Goal: Task Accomplishment & Management: Complete application form

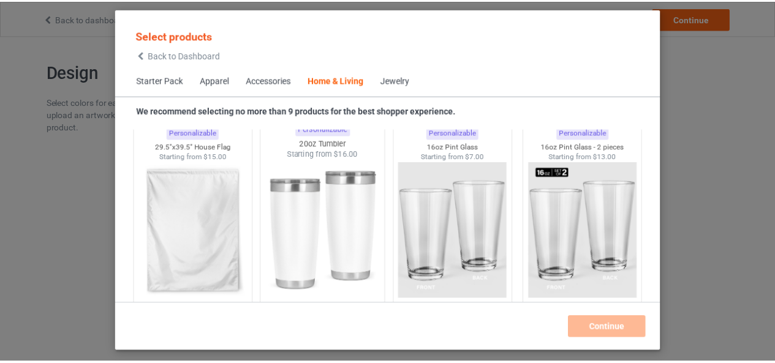
scroll to position [8176, 0]
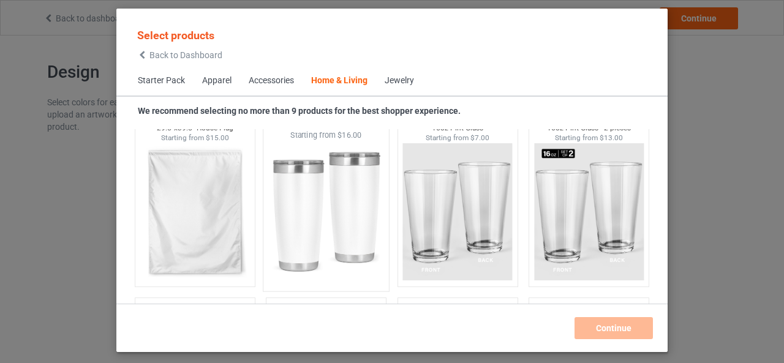
click at [341, 185] on img at bounding box center [326, 213] width 115 height 144
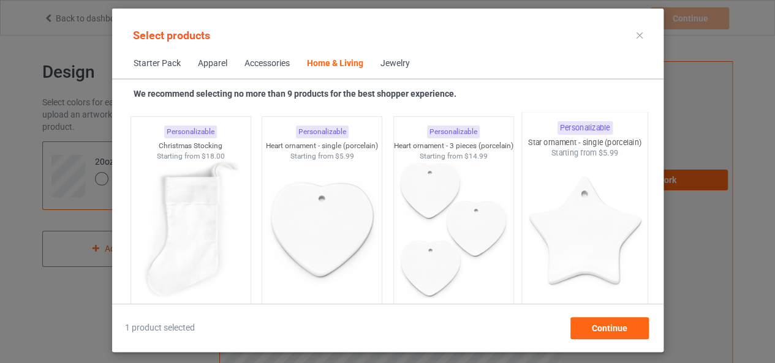
scroll to position [8360, 0]
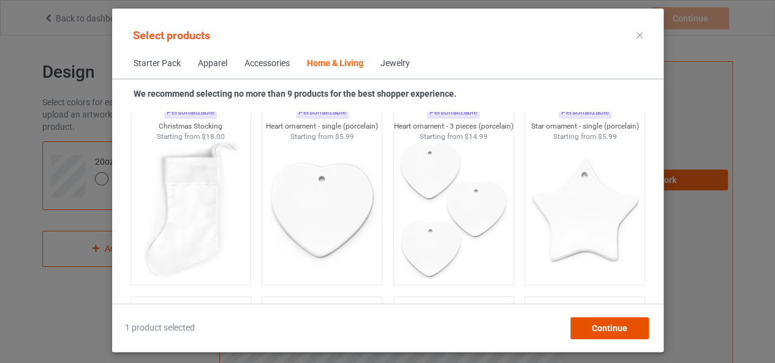
click at [602, 323] on span "Continue" at bounding box center [609, 328] width 36 height 10
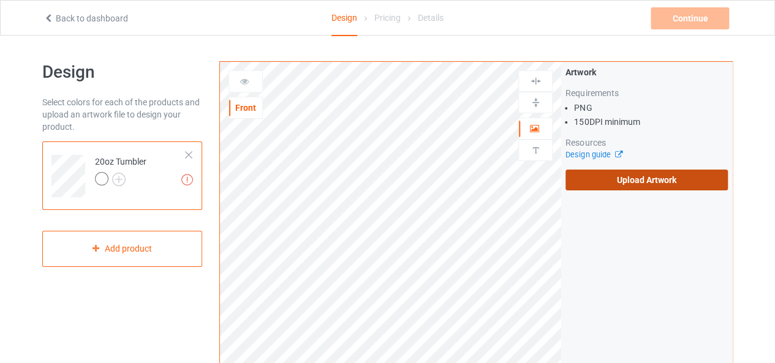
click at [646, 172] on label "Upload Artwork" at bounding box center [646, 180] width 162 height 21
click at [0, 0] on input "Upload Artwork" at bounding box center [0, 0] width 0 height 0
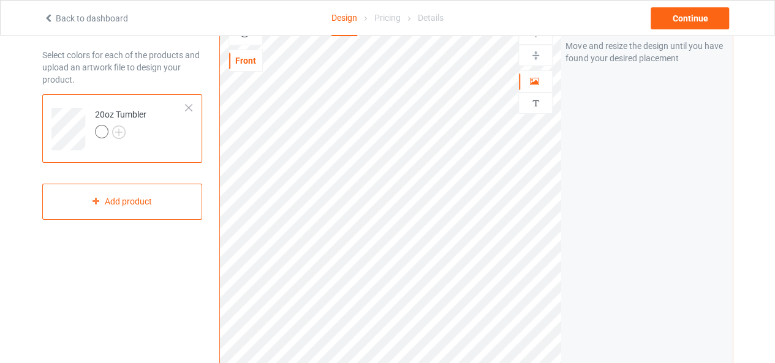
scroll to position [61, 0]
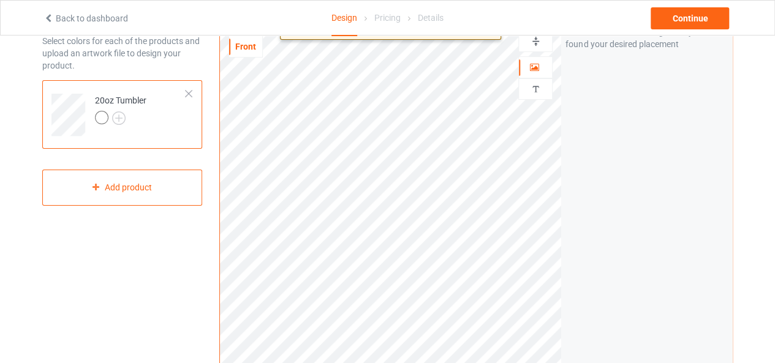
click at [586, 335] on div "Print quality: Average ( 10.02 " x 8.38 " @ 150 DPI) Front Artwork Personalized…" at bounding box center [475, 233] width 513 height 467
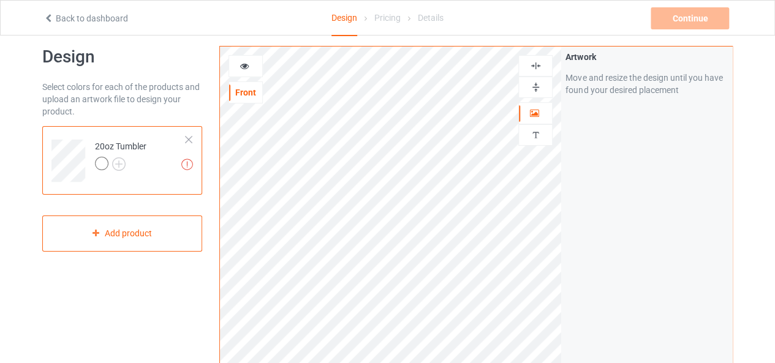
scroll to position [0, 0]
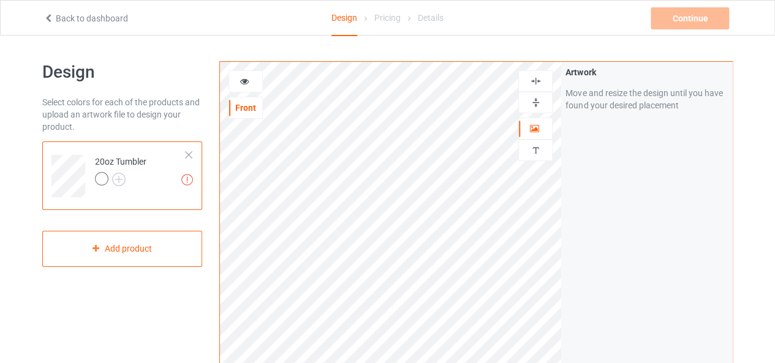
click at [244, 83] on icon at bounding box center [245, 79] width 10 height 9
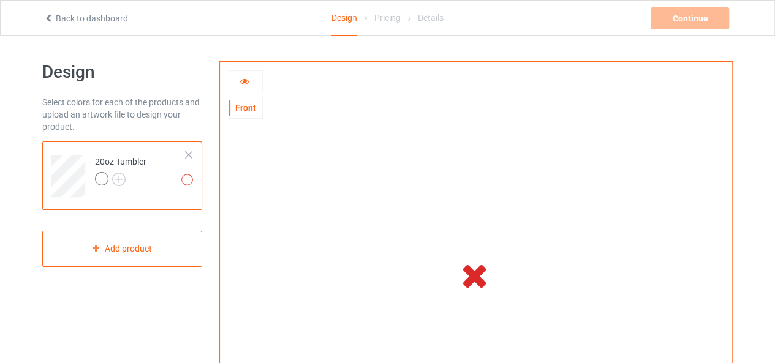
click at [248, 83] on icon at bounding box center [245, 79] width 10 height 9
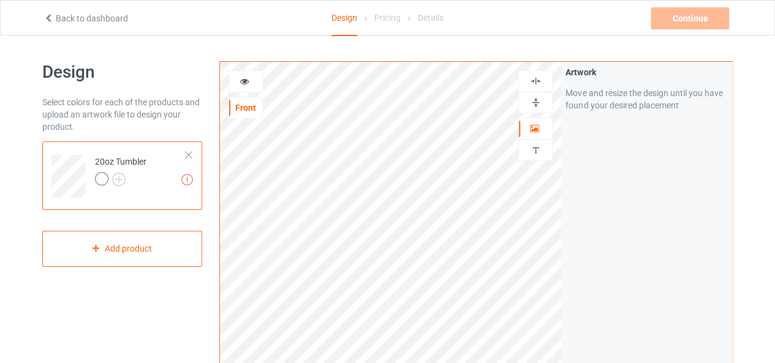
click at [533, 81] on img at bounding box center [536, 81] width 12 height 12
click at [539, 99] on img at bounding box center [536, 103] width 12 height 12
click at [249, 80] on icon at bounding box center [245, 79] width 10 height 9
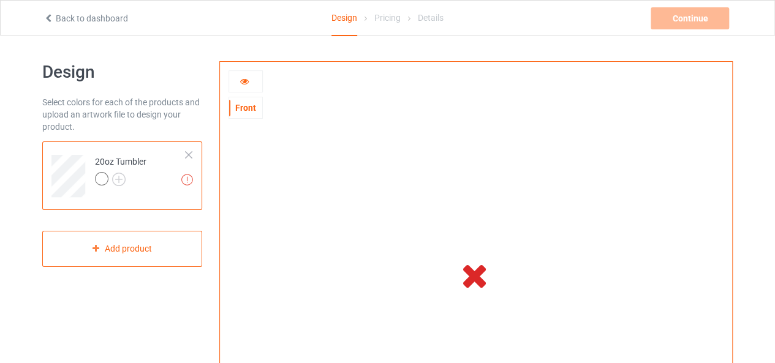
click at [188, 152] on div at bounding box center [188, 155] width 9 height 9
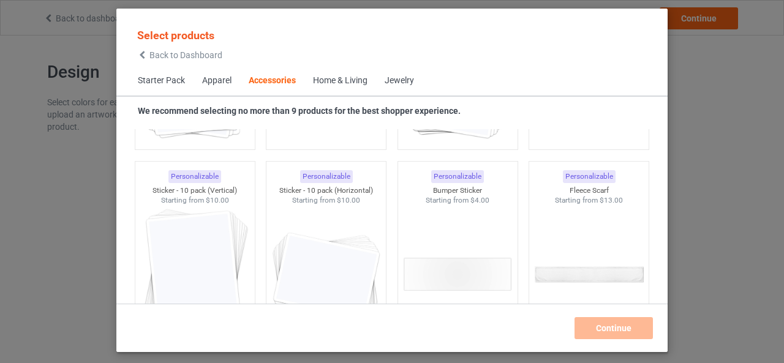
scroll to position [4684, 0]
click at [685, 112] on div "Select products Back to Dashboard Starter Pack Apparel Accessories Home & Livin…" at bounding box center [392, 181] width 784 height 363
click at [170, 52] on span "Back to Dashboard" at bounding box center [185, 55] width 73 height 10
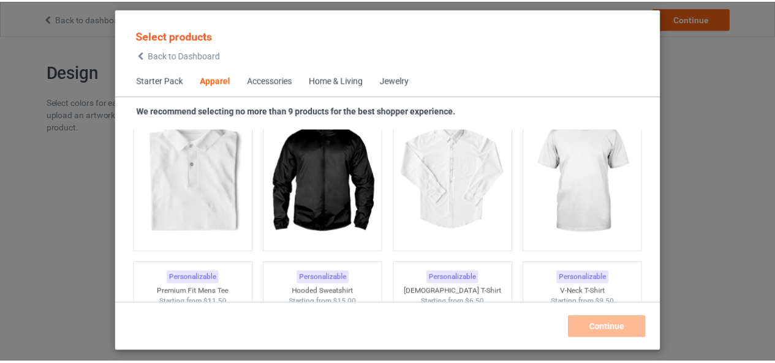
scroll to position [518, 0]
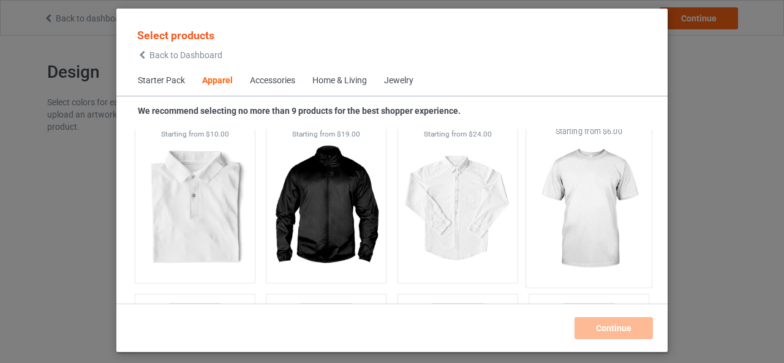
click at [565, 196] on img at bounding box center [589, 209] width 115 height 144
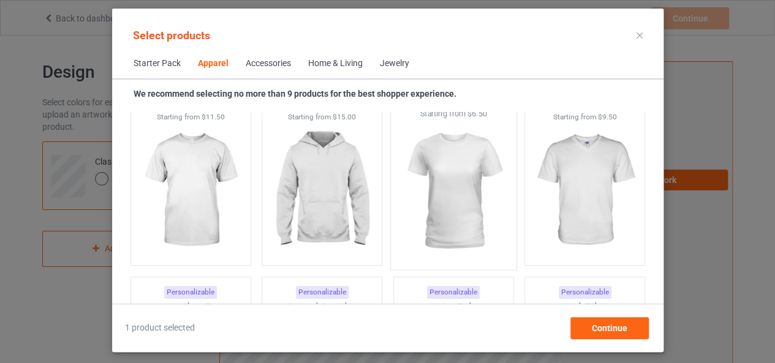
scroll to position [701, 0]
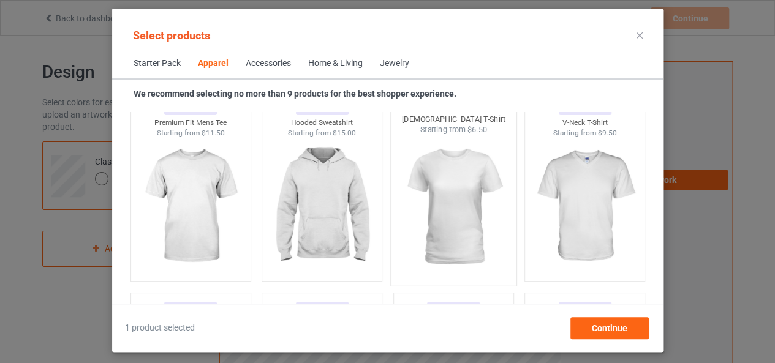
click at [437, 184] on img at bounding box center [453, 207] width 115 height 144
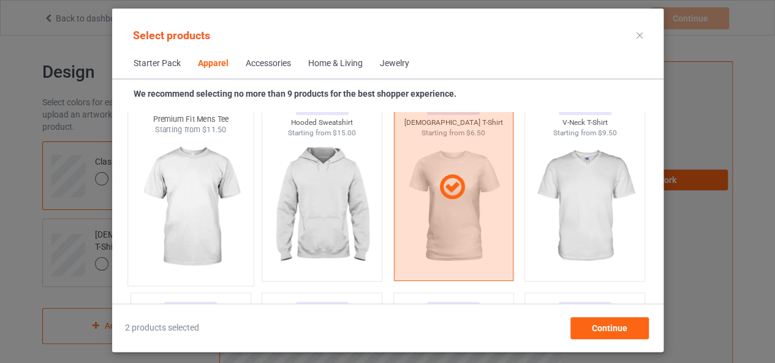
click at [178, 170] on img at bounding box center [190, 207] width 115 height 144
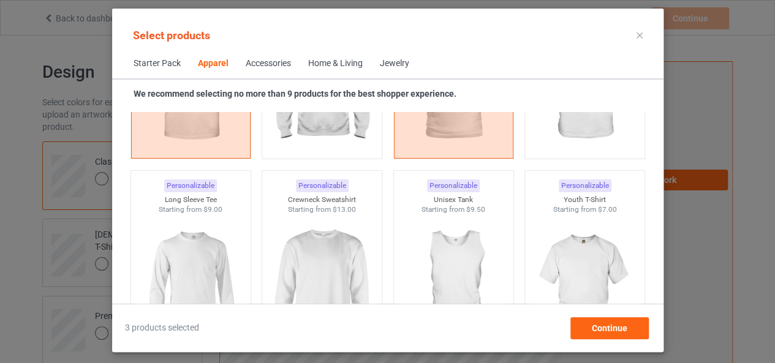
scroll to position [640, 0]
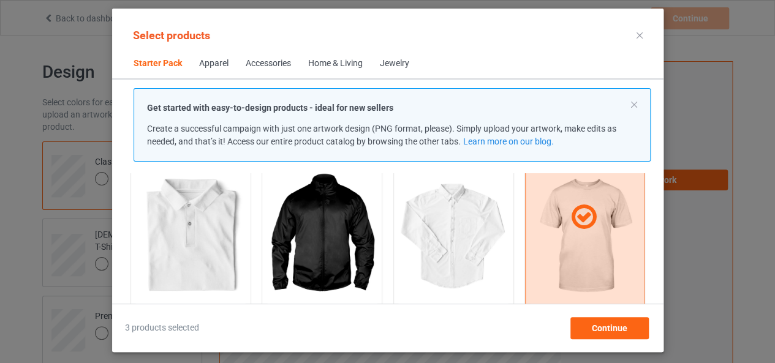
scroll to position [395, 0]
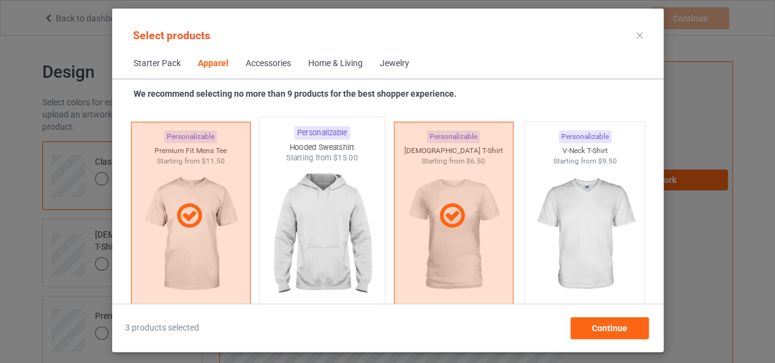
scroll to position [701, 0]
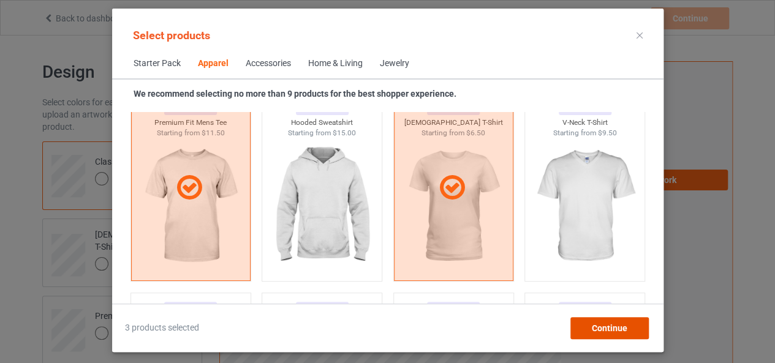
click at [626, 327] on span "Continue" at bounding box center [609, 328] width 36 height 10
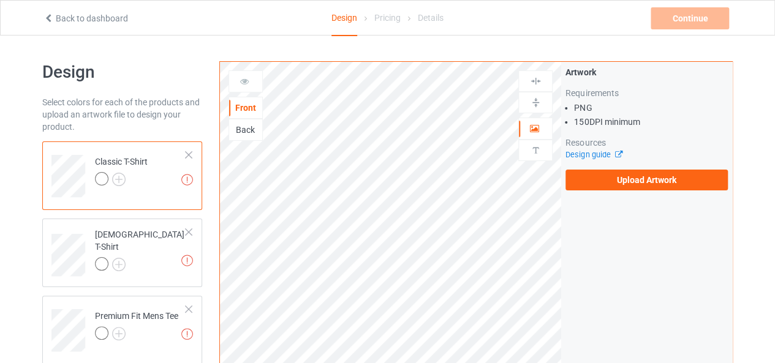
click at [244, 105] on div "Front" at bounding box center [245, 108] width 33 height 12
click at [626, 176] on label "Upload Artwork" at bounding box center [646, 180] width 162 height 21
click at [0, 0] on input "Upload Artwork" at bounding box center [0, 0] width 0 height 0
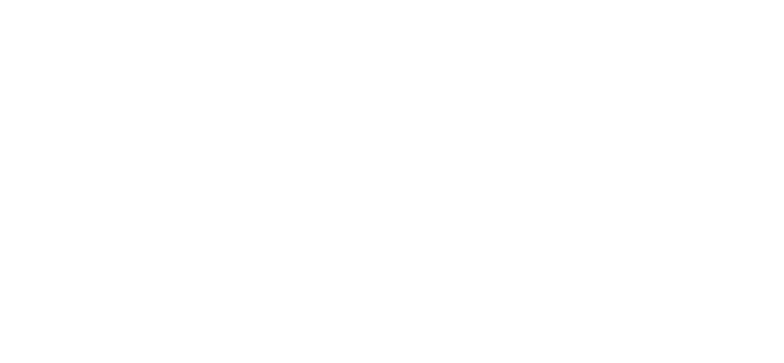
click at [149, 59] on body at bounding box center [392, 181] width 784 height 363
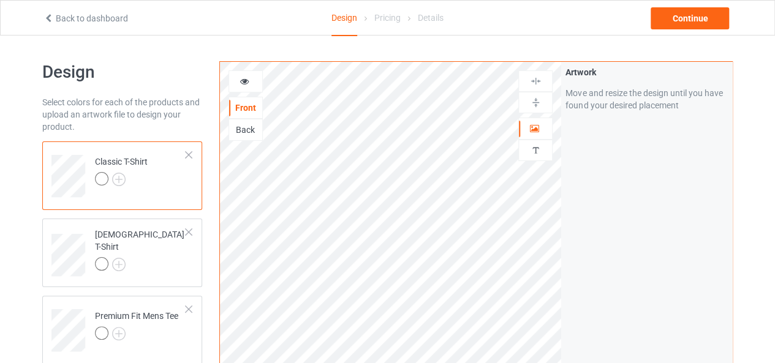
click at [246, 78] on icon at bounding box center [245, 79] width 10 height 9
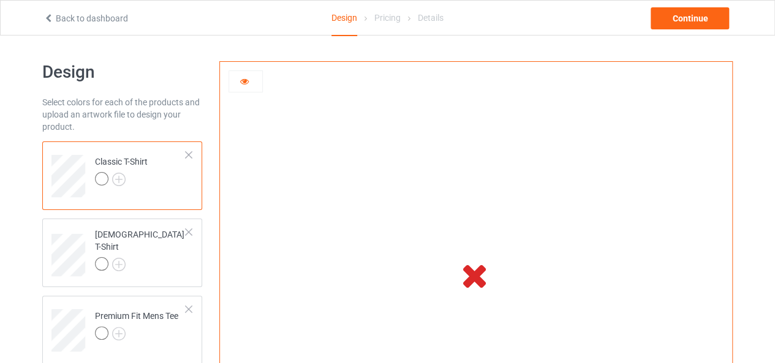
click at [245, 73] on div at bounding box center [246, 81] width 34 height 22
click at [249, 82] on icon at bounding box center [245, 79] width 10 height 9
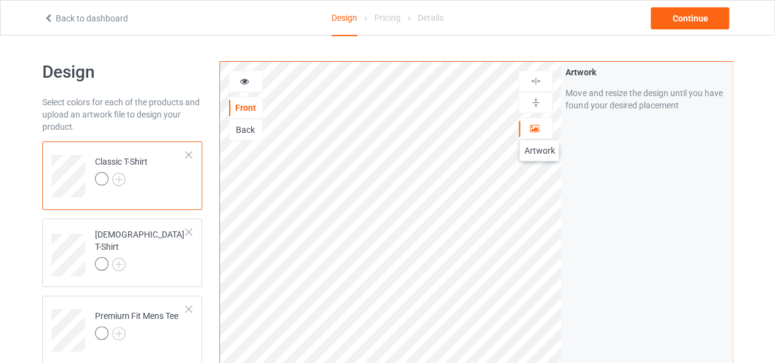
click at [539, 128] on icon at bounding box center [534, 127] width 10 height 9
click at [245, 83] on icon at bounding box center [245, 79] width 10 height 9
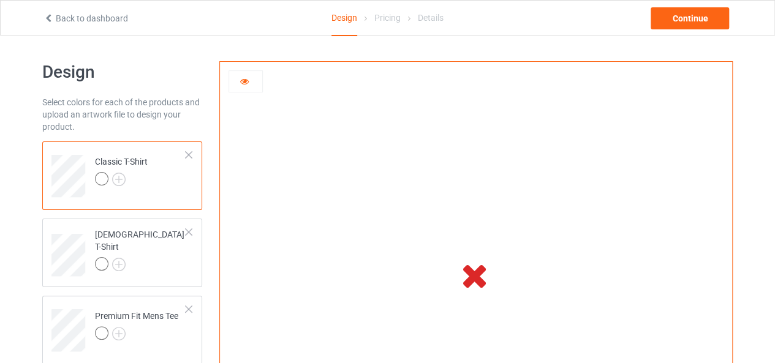
click at [388, 20] on div "Pricing" at bounding box center [387, 18] width 26 height 34
click at [388, 17] on div "Pricing" at bounding box center [387, 18] width 26 height 34
click at [396, 19] on div "Pricing" at bounding box center [387, 18] width 26 height 34
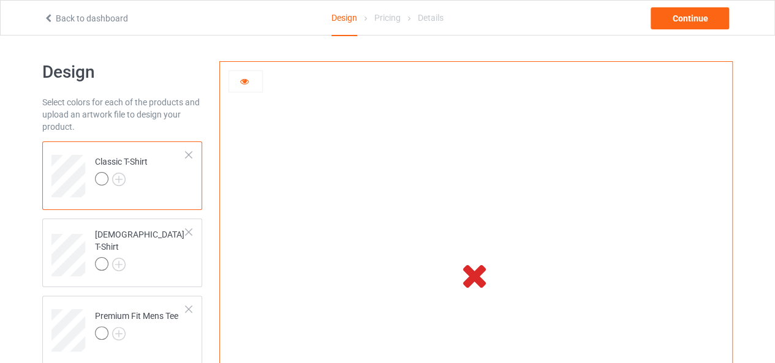
click at [393, 19] on div "Pricing" at bounding box center [387, 18] width 26 height 34
click at [376, 17] on div "Pricing" at bounding box center [387, 18] width 26 height 34
drag, startPoint x: 385, startPoint y: 20, endPoint x: 409, endPoint y: 23, distance: 24.0
click at [409, 23] on div "Design Pricing Details" at bounding box center [387, 19] width 112 height 36
click at [410, 18] on icon at bounding box center [409, 18] width 9 height 7
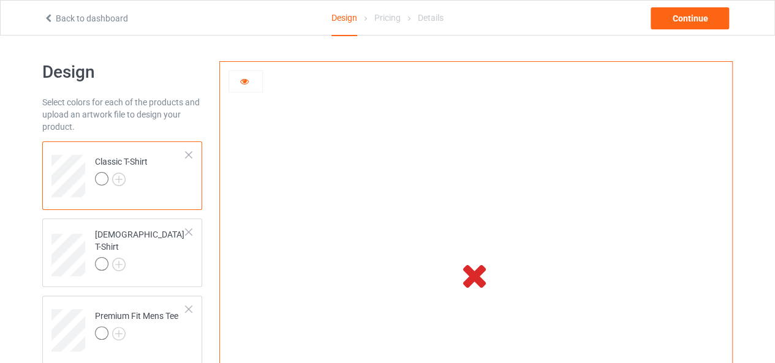
drag, startPoint x: 402, startPoint y: 18, endPoint x: 385, endPoint y: 14, distance: 16.9
click at [399, 17] on div "Design Pricing Details" at bounding box center [387, 19] width 112 height 36
click at [385, 14] on div "Pricing" at bounding box center [387, 18] width 26 height 34
click at [386, 25] on div "Pricing" at bounding box center [387, 18] width 26 height 34
click at [386, 23] on div "Pricing" at bounding box center [387, 18] width 26 height 34
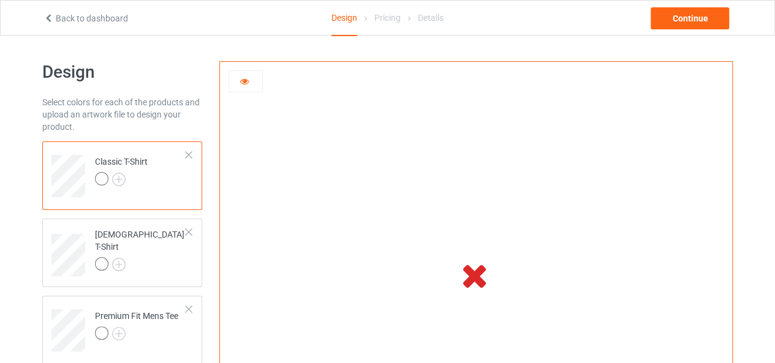
drag, startPoint x: 430, startPoint y: 21, endPoint x: 417, endPoint y: 20, distance: 13.5
click at [431, 21] on div "Details" at bounding box center [431, 18] width 26 height 34
click at [344, 16] on div "Design" at bounding box center [344, 19] width 26 height 36
click at [382, 20] on div "Pricing" at bounding box center [387, 18] width 26 height 34
drag, startPoint x: 675, startPoint y: 15, endPoint x: 657, endPoint y: 19, distance: 18.1
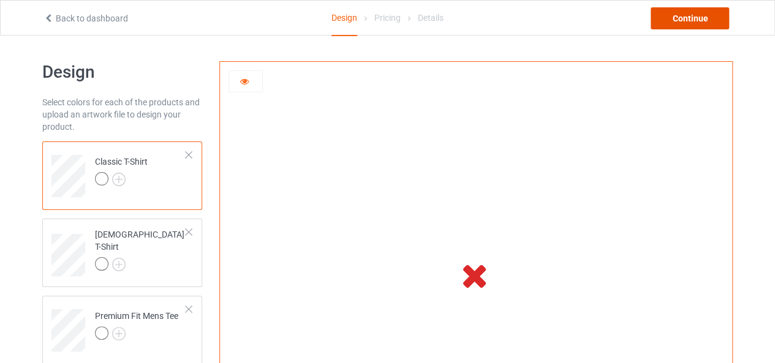
click at [670, 16] on div "Continue" at bounding box center [690, 18] width 78 height 22
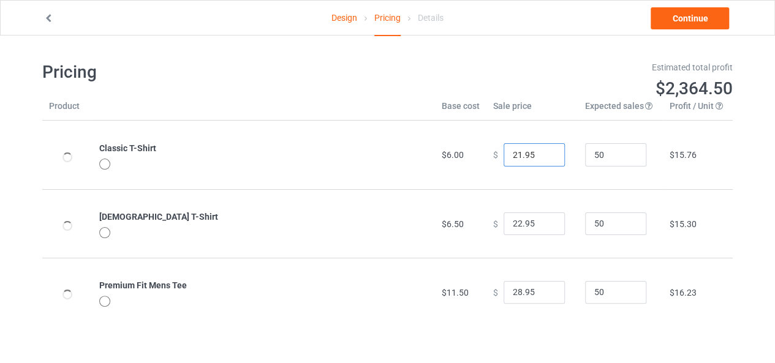
type input "21.95"
click at [544, 158] on input "21.95" at bounding box center [534, 154] width 61 height 23
type input "21.95"
click at [544, 224] on input "21.95" at bounding box center [534, 224] width 61 height 23
click at [542, 293] on input "27.95" at bounding box center [534, 292] width 61 height 23
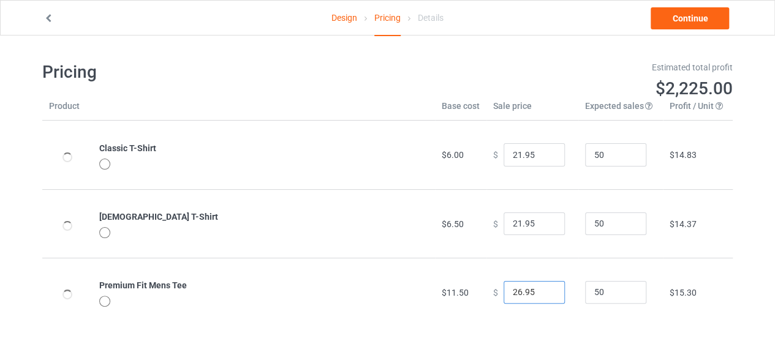
type input "26.95"
click at [542, 293] on input "26.95" at bounding box center [534, 292] width 61 height 23
click at [337, 19] on link "Design" at bounding box center [344, 18] width 26 height 34
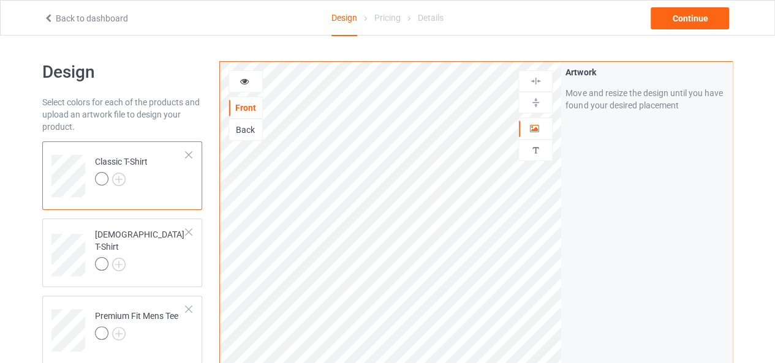
click at [246, 81] on icon at bounding box center [245, 79] width 10 height 9
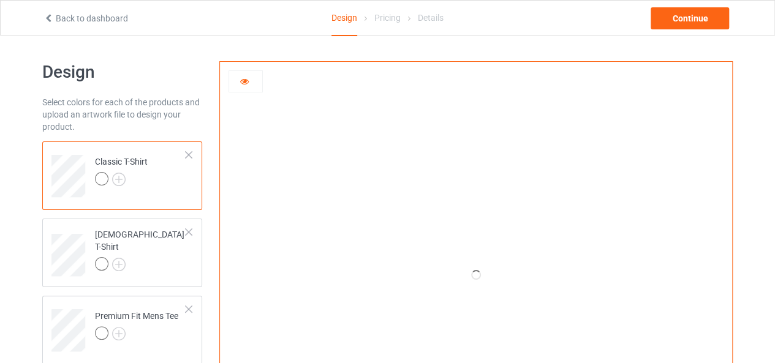
scroll to position [61, 0]
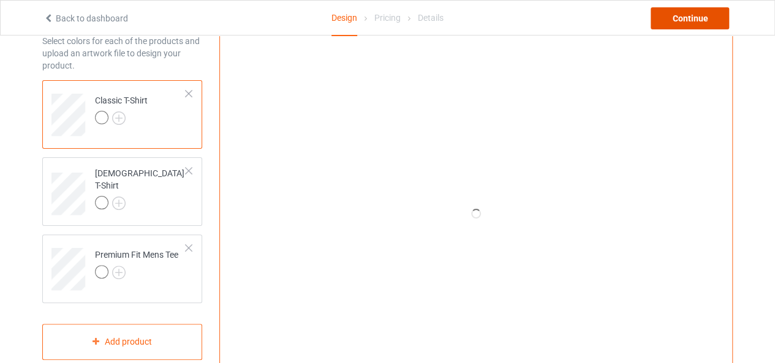
click at [687, 17] on div "Continue" at bounding box center [690, 18] width 78 height 22
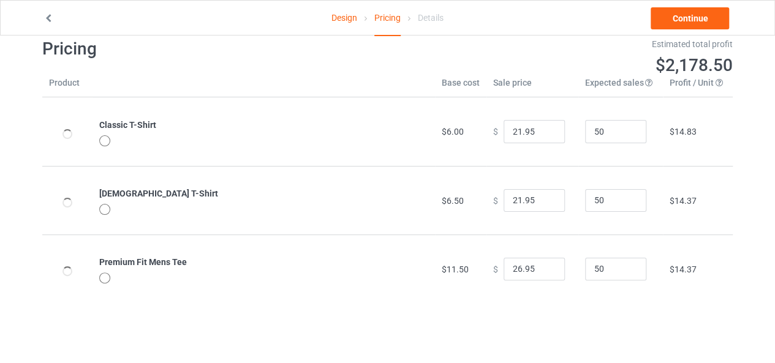
scroll to position [36, 0]
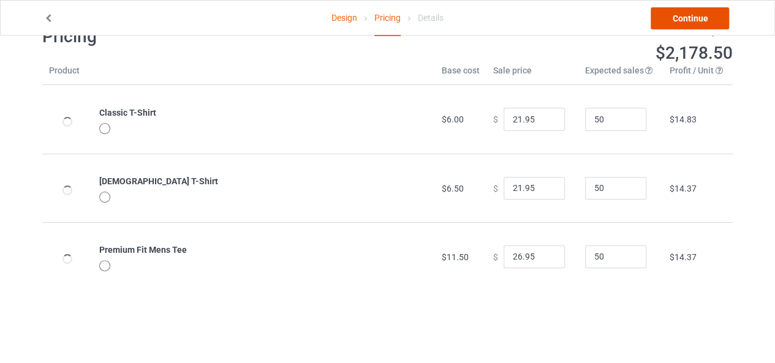
click at [677, 16] on link "Continue" at bounding box center [690, 18] width 78 height 22
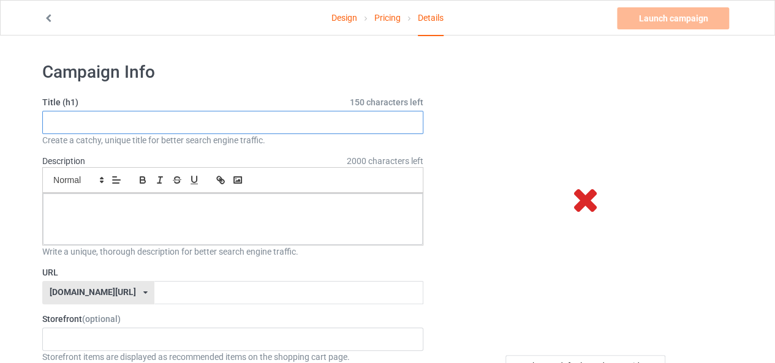
click at [133, 121] on input "text" at bounding box center [232, 122] width 381 height 23
paste input "Funny Cat Lover Tee | Perfect Gift for Pet Owners"
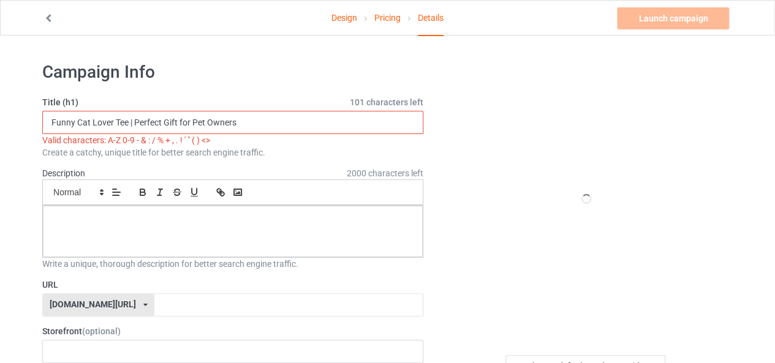
drag, startPoint x: 133, startPoint y: 121, endPoint x: 132, endPoint y: 132, distance: 11.1
click at [132, 129] on input "Funny Cat Lover Tee | Perfect Gift for Pet Owners" at bounding box center [232, 122] width 381 height 23
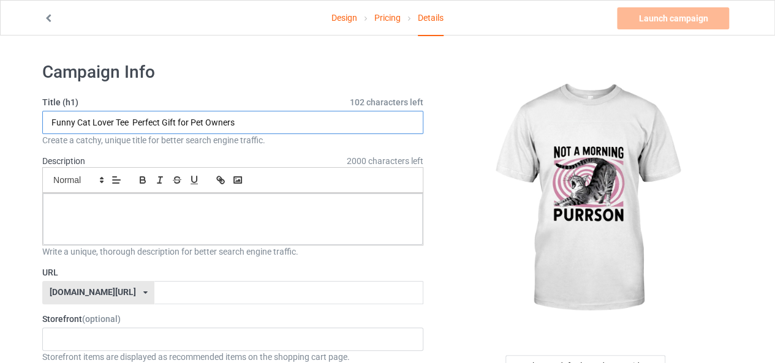
type input "Funny Cat Lover Tee Perfect Gift for Pet Owners"
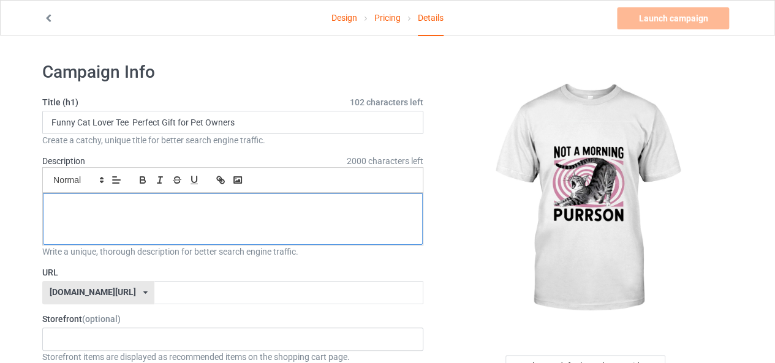
click at [81, 210] on p at bounding box center [233, 208] width 360 height 12
click at [215, 211] on p at bounding box center [233, 208] width 360 height 12
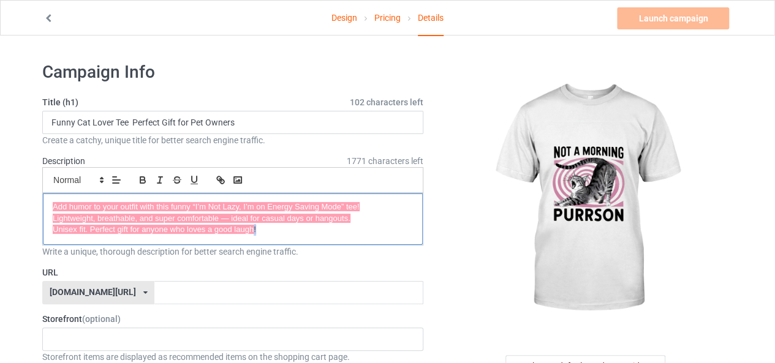
drag, startPoint x: 261, startPoint y: 228, endPoint x: 252, endPoint y: 227, distance: 9.2
click at [252, 227] on p "Unisex fit. Perfect gift for anyone who loves a good laugh!" at bounding box center [233, 230] width 360 height 12
click at [278, 240] on div "Add humor to your outfit with this funny “I’m Not Lazy, I’m on Energy Saving Mo…" at bounding box center [233, 219] width 380 height 51
click at [259, 231] on p "Unisex fit. Perfect gift for anyone who loves a good laugh!" at bounding box center [233, 230] width 360 height 12
drag, startPoint x: 253, startPoint y: 229, endPoint x: 270, endPoint y: 235, distance: 18.4
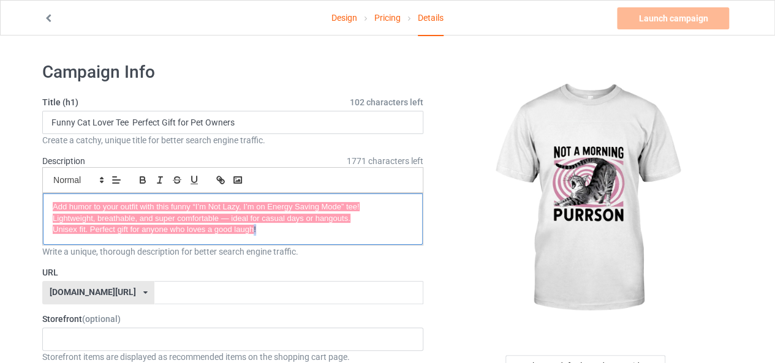
click at [270, 235] on div "Add humor to your outfit with this funny “I’m Not Lazy, I’m on Energy Saving Mo…" at bounding box center [233, 219] width 380 height 51
click at [381, 222] on p "Lightweight, breathable, and super comfortable — ideal for casual days or hango…" at bounding box center [233, 219] width 360 height 12
click at [270, 285] on input "text" at bounding box center [288, 292] width 268 height 23
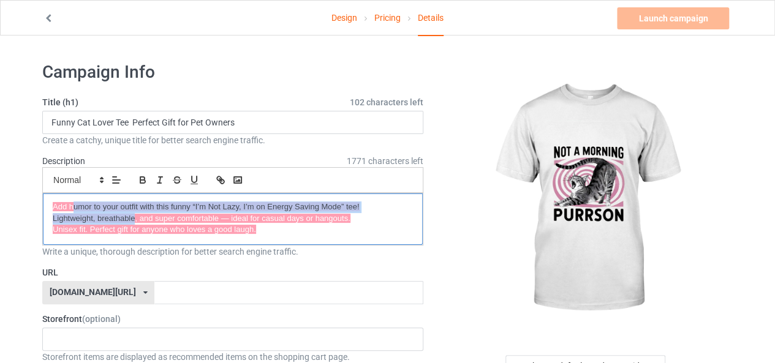
drag, startPoint x: 96, startPoint y: 210, endPoint x: 135, endPoint y: 216, distance: 39.7
click at [135, 216] on div "Add humor to your outfit with this funny “I’m Not Lazy, I’m on Energy Saving Mo…" at bounding box center [233, 219] width 380 height 51
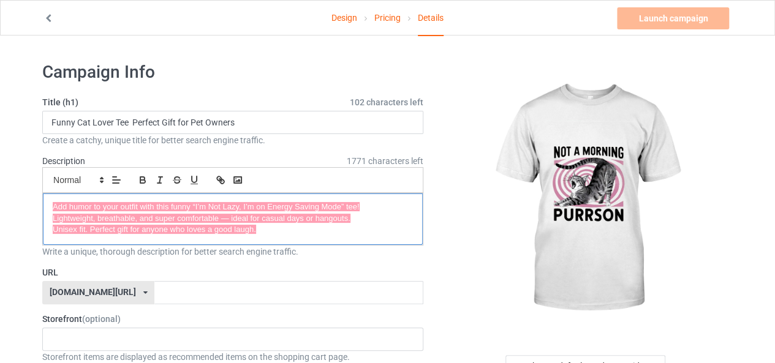
click at [273, 235] on div "Add humor to your outfit with this funny “I’m Not Lazy, I’m on Energy Saving Mo…" at bounding box center [233, 219] width 380 height 51
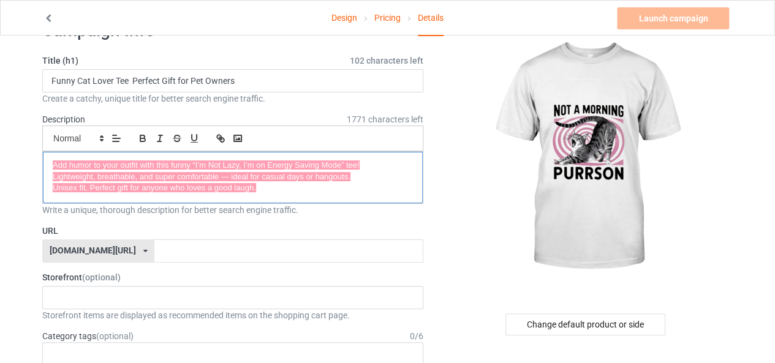
scroll to position [61, 0]
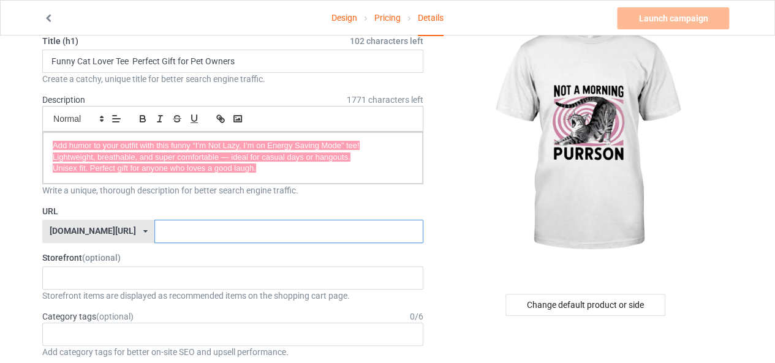
click at [154, 231] on input "text" at bounding box center [288, 231] width 268 height 23
type input "F"
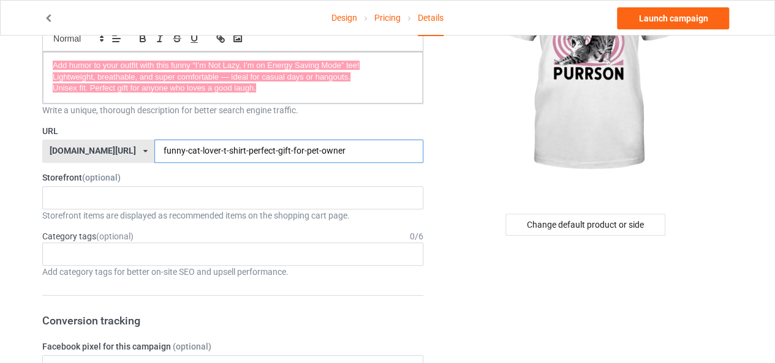
scroll to position [123, 0]
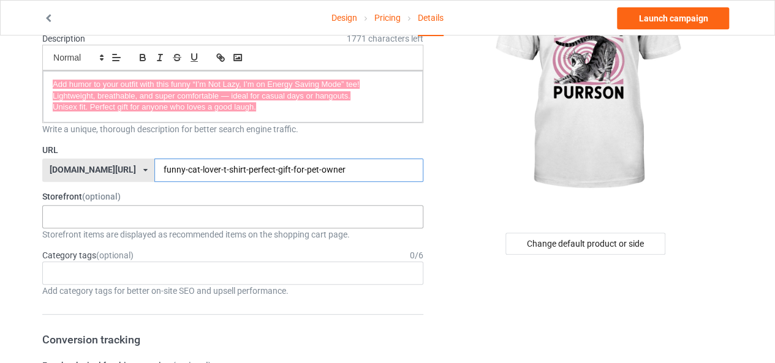
type input "funny-cat-lover-t-shirt-perfect-gift-for-pet-owner"
click at [102, 216] on div "Cat Lovers 68dbaaa667bd0c002f9d86fe" at bounding box center [232, 216] width 381 height 23
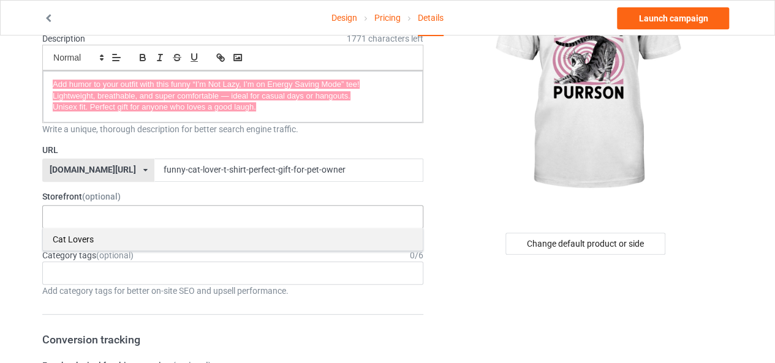
click at [79, 238] on div "Cat Lovers" at bounding box center [233, 239] width 380 height 23
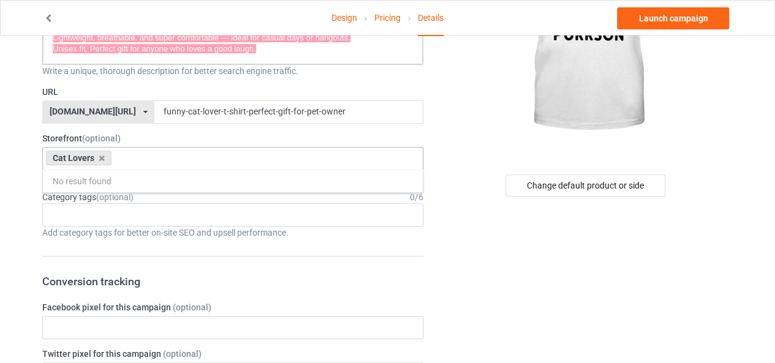
scroll to position [201, 0]
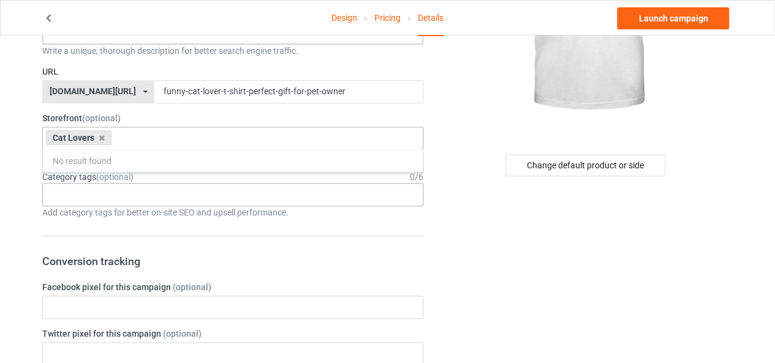
click at [66, 197] on input "text" at bounding box center [60, 194] width 19 height 10
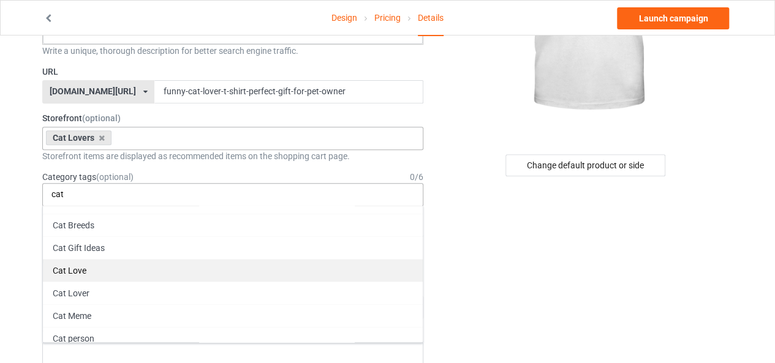
scroll to position [0, 0]
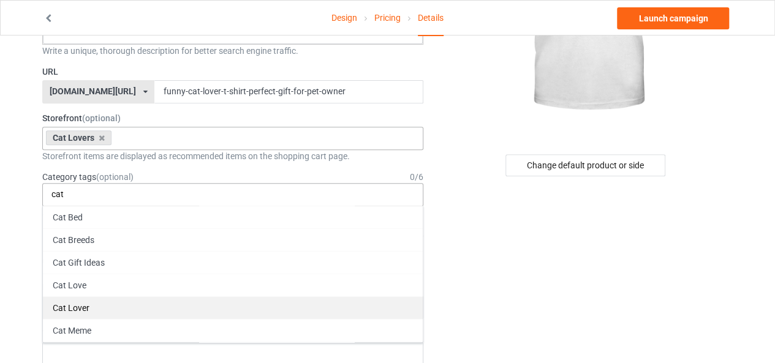
type input "cat"
click at [87, 311] on div "Cat Lover" at bounding box center [233, 308] width 380 height 23
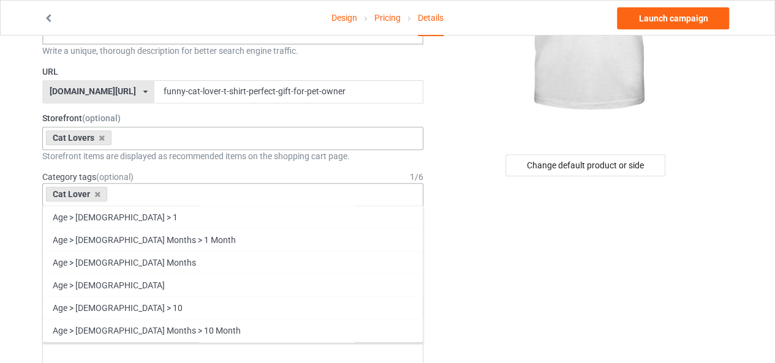
click at [121, 194] on input "text" at bounding box center [120, 194] width 19 height 10
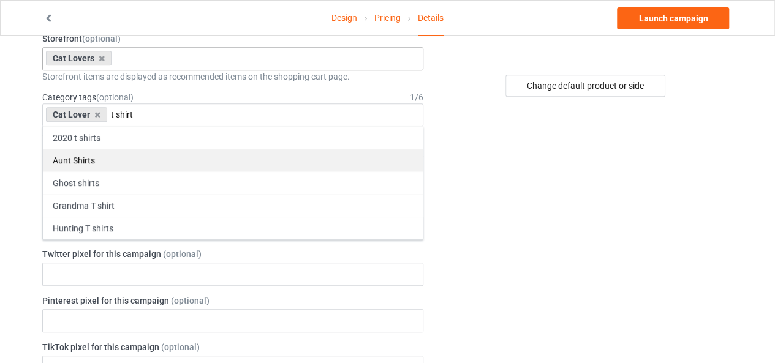
scroll to position [262, 0]
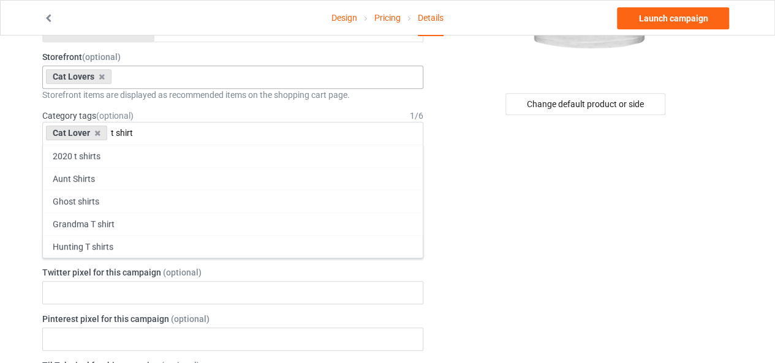
drag, startPoint x: 141, startPoint y: 131, endPoint x: 100, endPoint y: 125, distance: 40.9
click at [100, 125] on div "Cat Lover t shirt 2020 t shirts Aunt Shirts Ghost shirts Grandma T shirt Huntin…" at bounding box center [232, 133] width 381 height 23
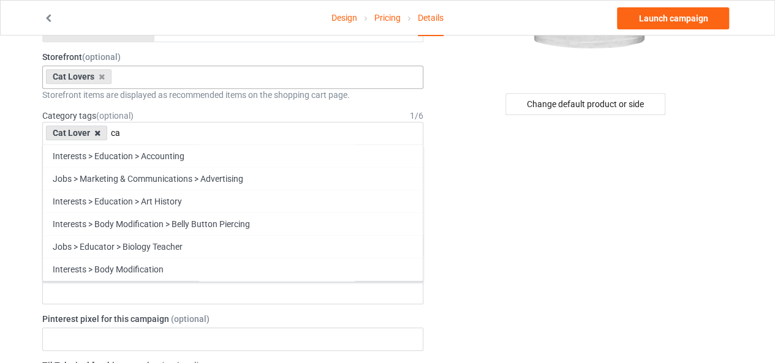
type input "c"
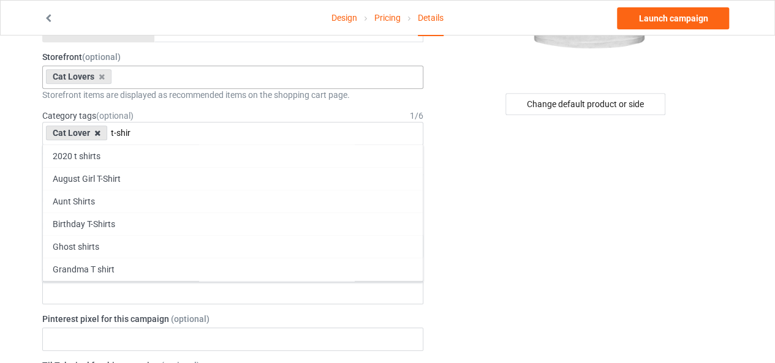
type input "t-shirt"
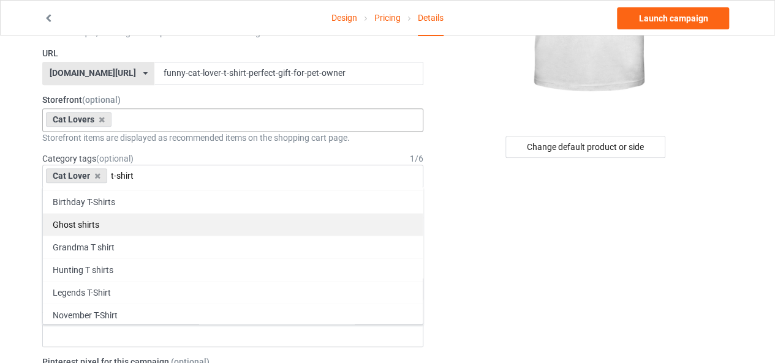
scroll to position [201, 0]
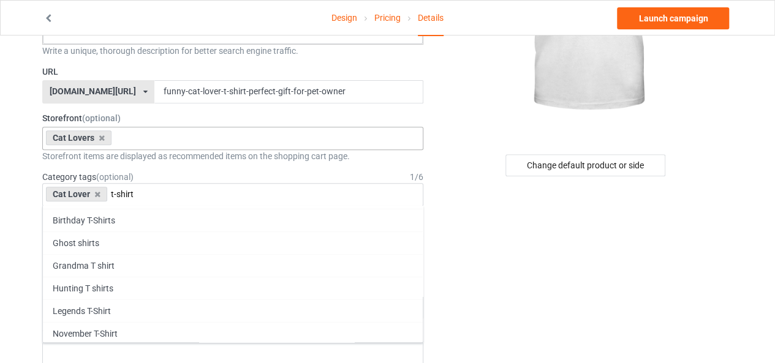
drag, startPoint x: 145, startPoint y: 191, endPoint x: 89, endPoint y: 190, distance: 56.4
click at [89, 190] on div "Cat Lover t-shirt 2020 t shirts August Girl T-Shirt Aunt Shirts Birthday T-Shir…" at bounding box center [232, 194] width 381 height 23
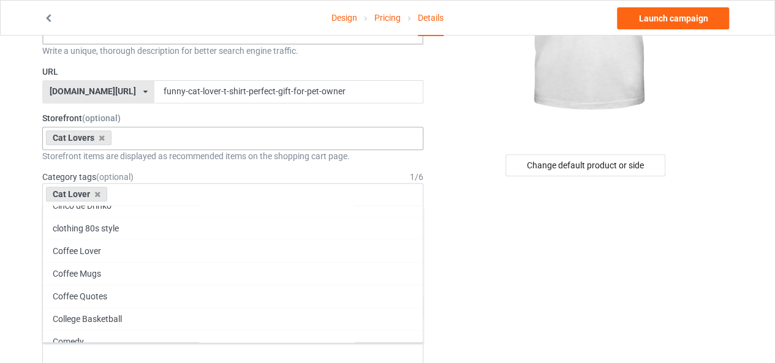
click at [241, 186] on div "Cat Lover Age > [DEMOGRAPHIC_DATA] > 1 Age > [DEMOGRAPHIC_DATA] Months > 1 Mont…" at bounding box center [232, 194] width 381 height 23
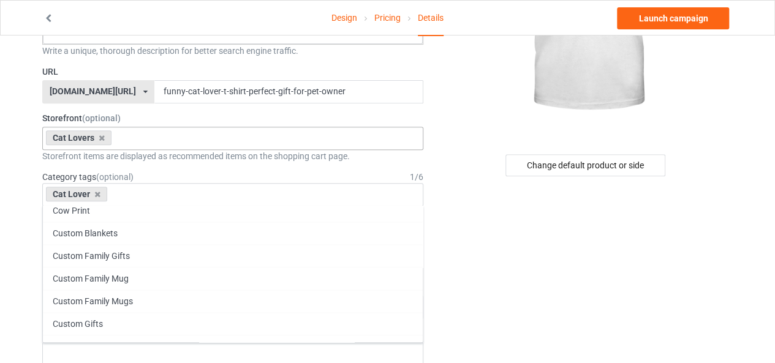
scroll to position [56722, 0]
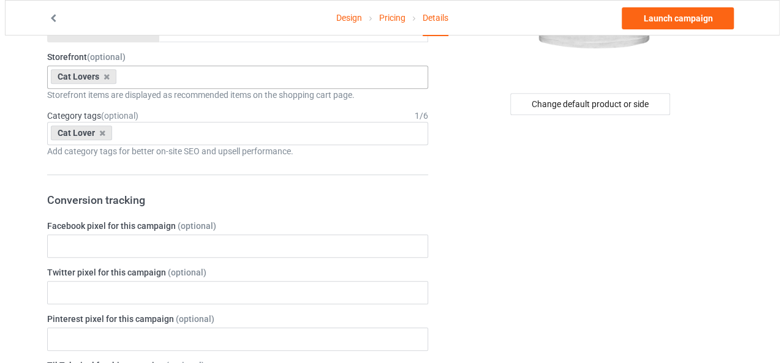
scroll to position [0, 0]
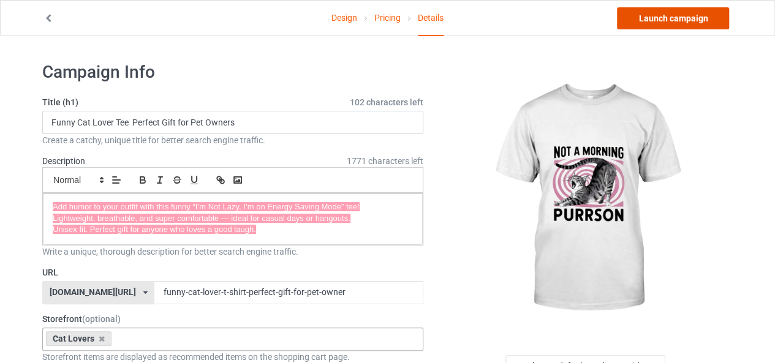
click at [664, 14] on link "Launch campaign" at bounding box center [673, 18] width 112 height 22
